Goal: Task Accomplishment & Management: Manage account settings

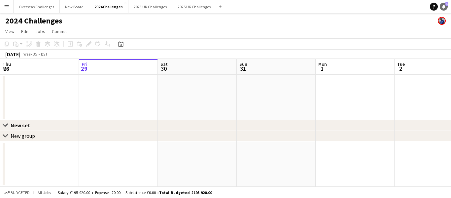
click at [446, 5] on span "1" at bounding box center [447, 4] width 3 height 4
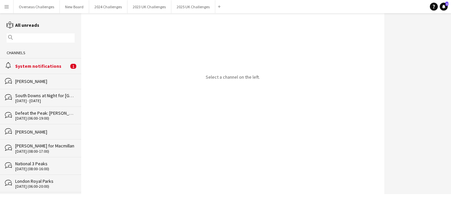
click at [33, 66] on div "System notifications" at bounding box center [42, 66] width 54 height 6
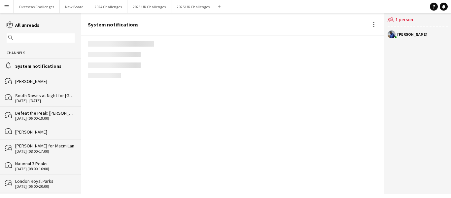
scroll to position [1022, 0]
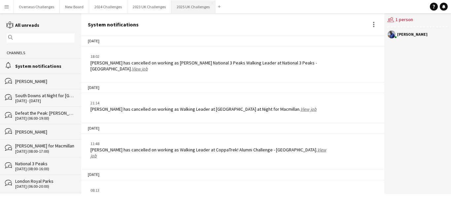
click at [186, 6] on button "2025 UK Challenges Close" at bounding box center [193, 6] width 44 height 13
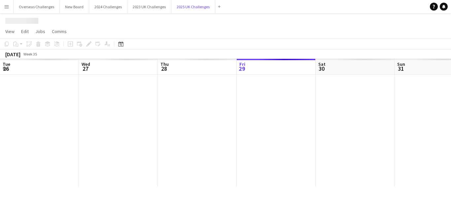
scroll to position [0, 158]
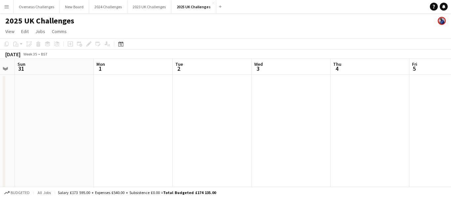
drag, startPoint x: 364, startPoint y: 140, endPoint x: 226, endPoint y: 129, distance: 138.8
click at [87, 140] on app-calendar-viewport "Wed 27 Thu 28 Fri 29 Sat 30 Sun 31 Mon 1 Tue 2 Wed 3 Thu 4 Fri 5 Sat 6 34/34 2 …" at bounding box center [225, 189] width 451 height 260
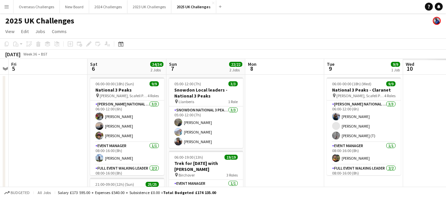
scroll to position [0, 220]
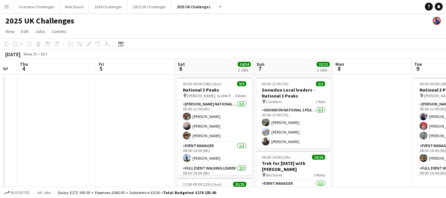
drag, startPoint x: 299, startPoint y: 123, endPoint x: 40, endPoint y: 128, distance: 258.7
click at [40, 128] on app-calendar-viewport "Mon 1 Tue 2 Wed 3 Thu 4 Fri 5 Sat 6 34/34 2 Jobs Sun 7 22/22 2 Jobs Mon 8 Tue 9…" at bounding box center [223, 189] width 446 height 260
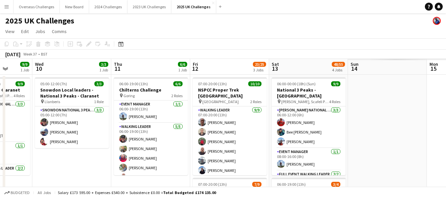
scroll to position [0, 185]
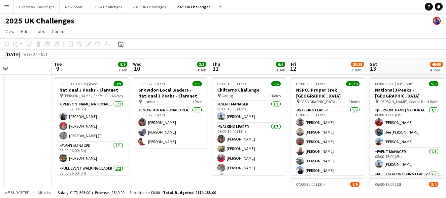
drag, startPoint x: 371, startPoint y: 102, endPoint x: 0, endPoint y: 115, distance: 371.2
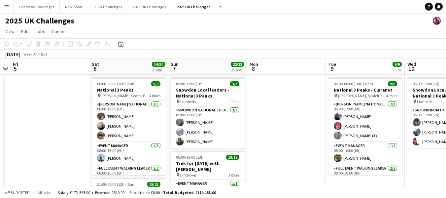
scroll to position [0, 158]
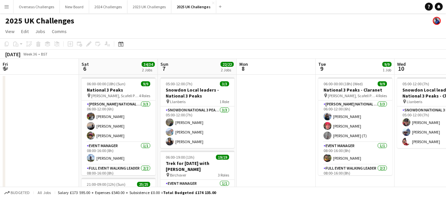
drag, startPoint x: 87, startPoint y: 134, endPoint x: 304, endPoint y: 123, distance: 217.3
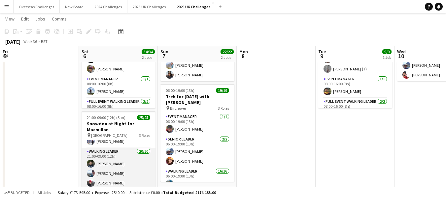
scroll to position [99, 0]
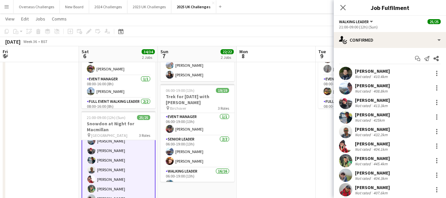
scroll to position [100, 0]
click at [367, 115] on div "[PERSON_NAME]" at bounding box center [372, 115] width 35 height 6
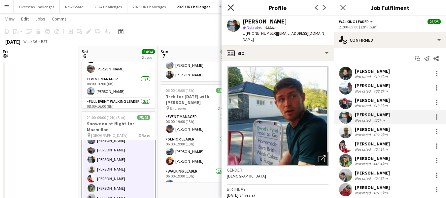
click at [231, 9] on icon "Close pop-in" at bounding box center [231, 7] width 6 height 6
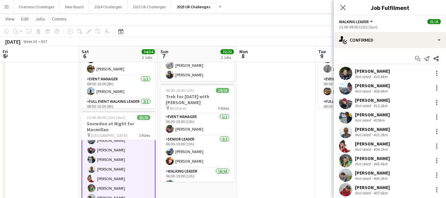
click at [346, 7] on icon "Close pop-in" at bounding box center [343, 7] width 5 height 5
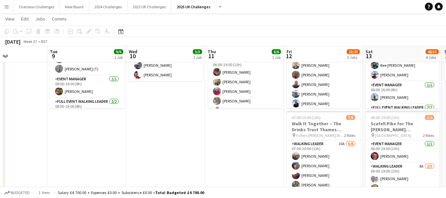
scroll to position [0, 271]
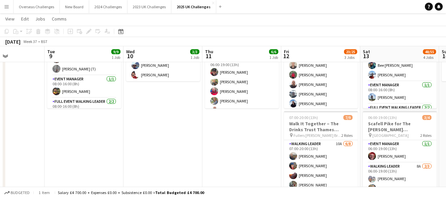
drag, startPoint x: 371, startPoint y: 140, endPoint x: 99, endPoint y: 173, distance: 273.2
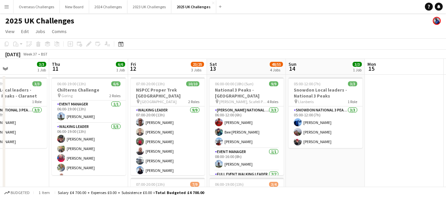
scroll to position [0, 268]
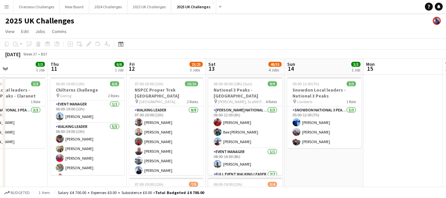
drag, startPoint x: 211, startPoint y: 158, endPoint x: 57, endPoint y: 167, distance: 154.9
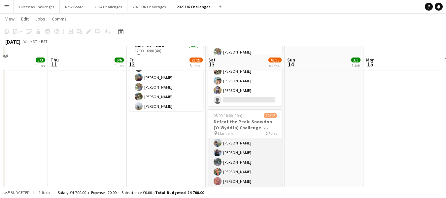
scroll to position [329, 0]
